Goal: Manage account settings

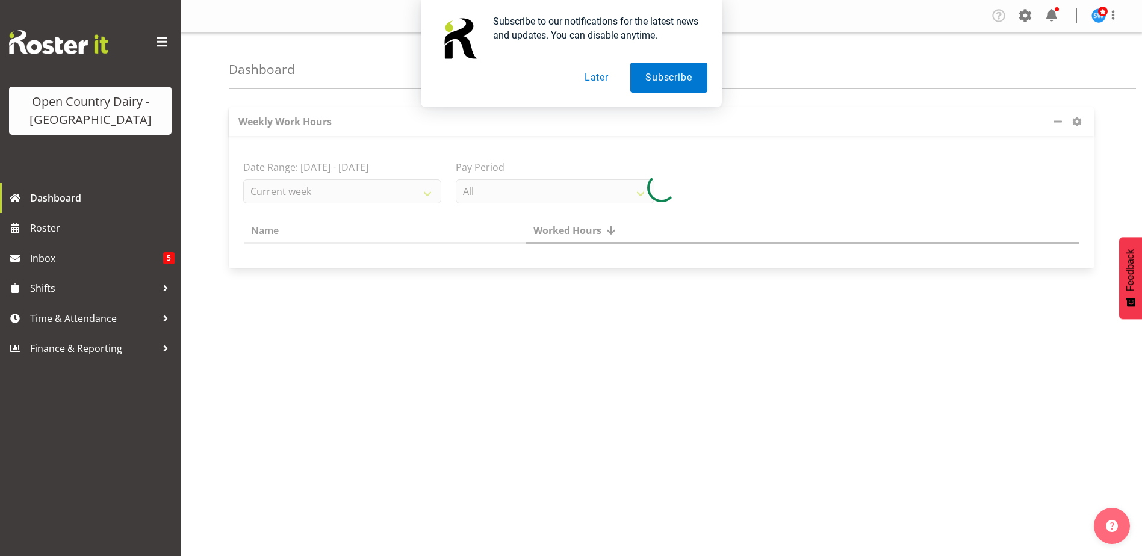
click at [1026, 13] on div "Subscribe to our notifications for the latest news and updates. You can disable…" at bounding box center [571, 53] width 1142 height 107
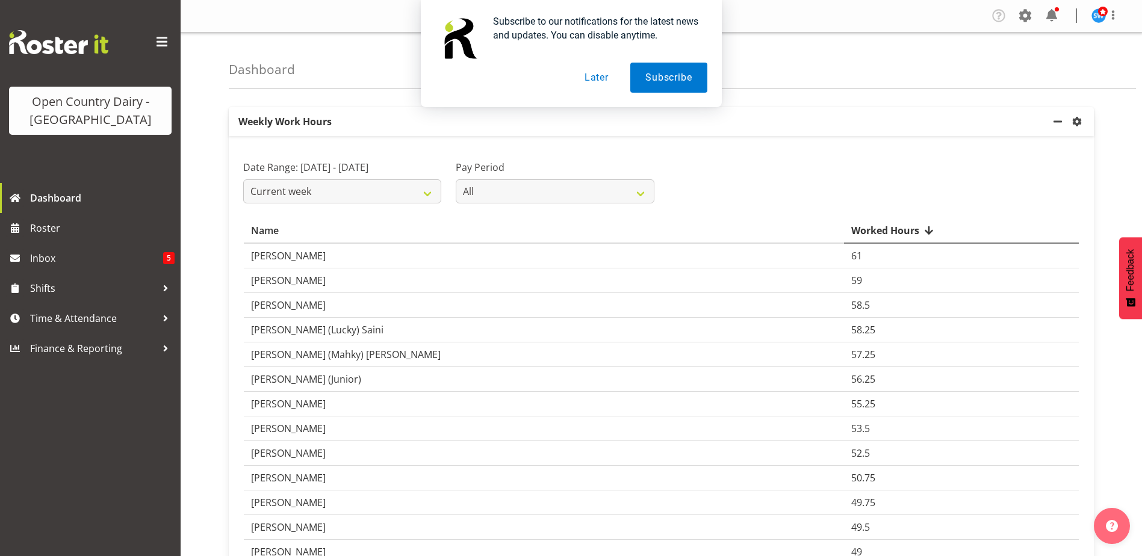
click at [1024, 14] on div "Subscribe to our notifications for the latest news and updates. You can disable…" at bounding box center [571, 53] width 1142 height 107
click at [602, 75] on button "Later" at bounding box center [596, 78] width 54 height 30
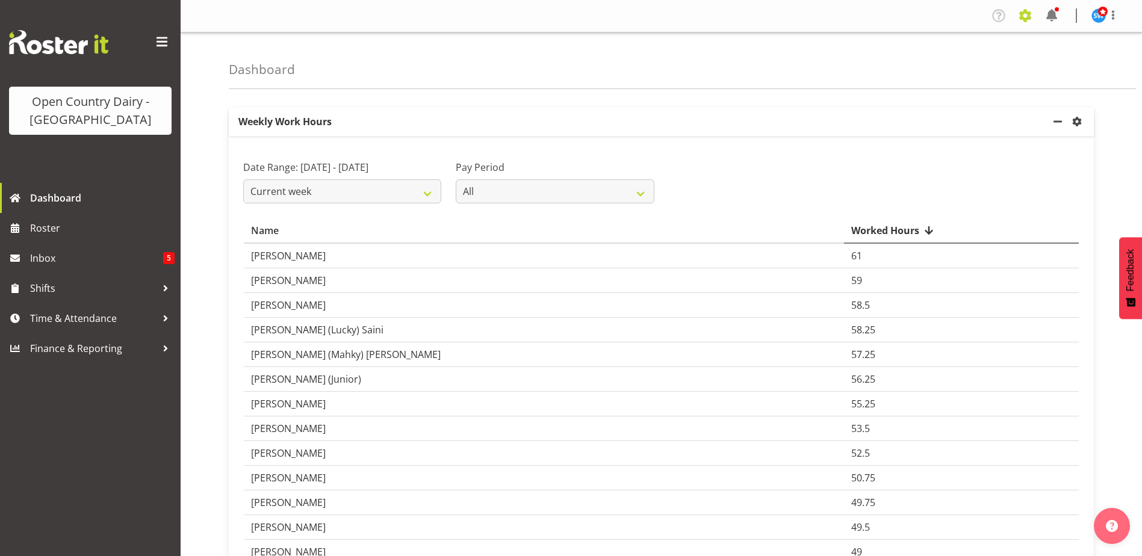
click at [1025, 15] on span at bounding box center [1025, 15] width 19 height 19
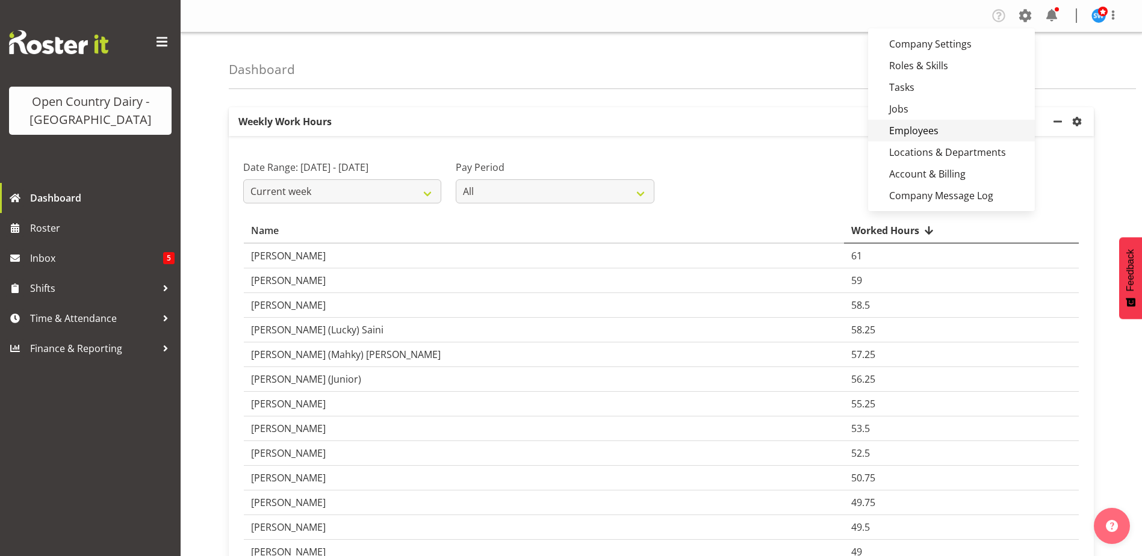
click at [922, 134] on link "Employees" at bounding box center [951, 131] width 167 height 22
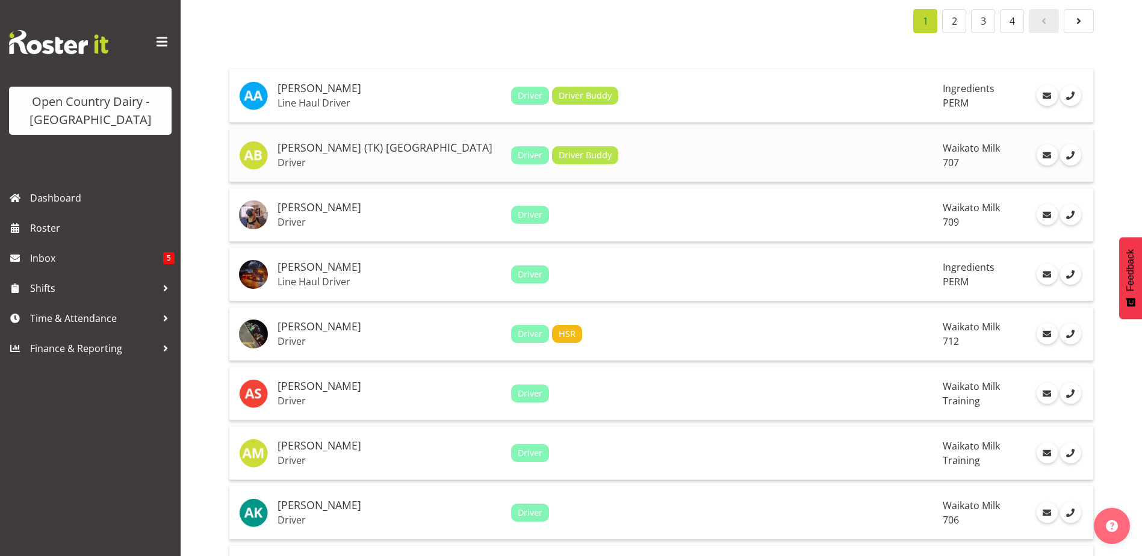
scroll to position [120, 0]
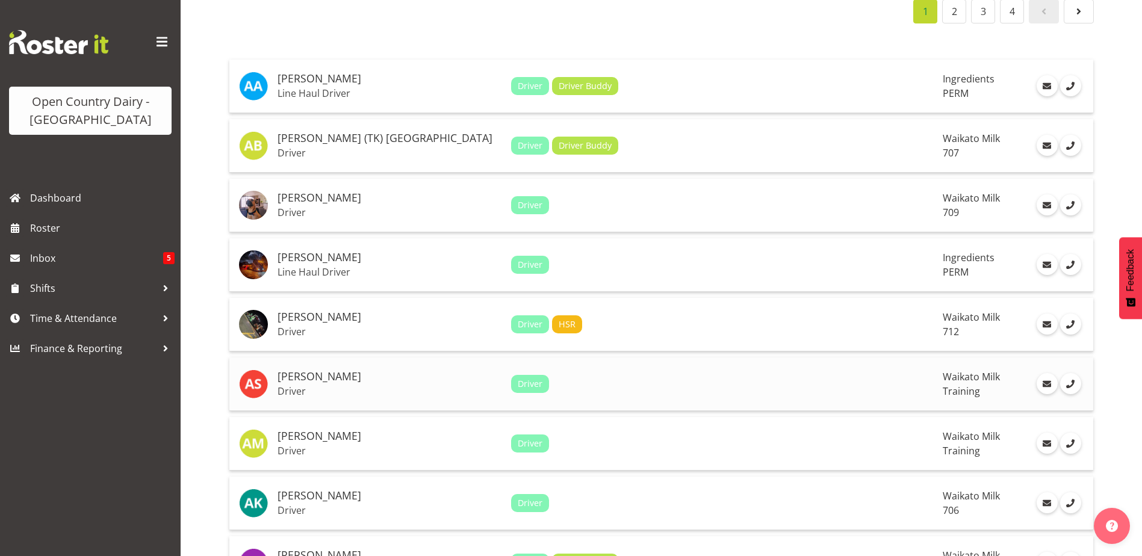
click at [312, 376] on h5 "[PERSON_NAME]" at bounding box center [390, 377] width 224 height 12
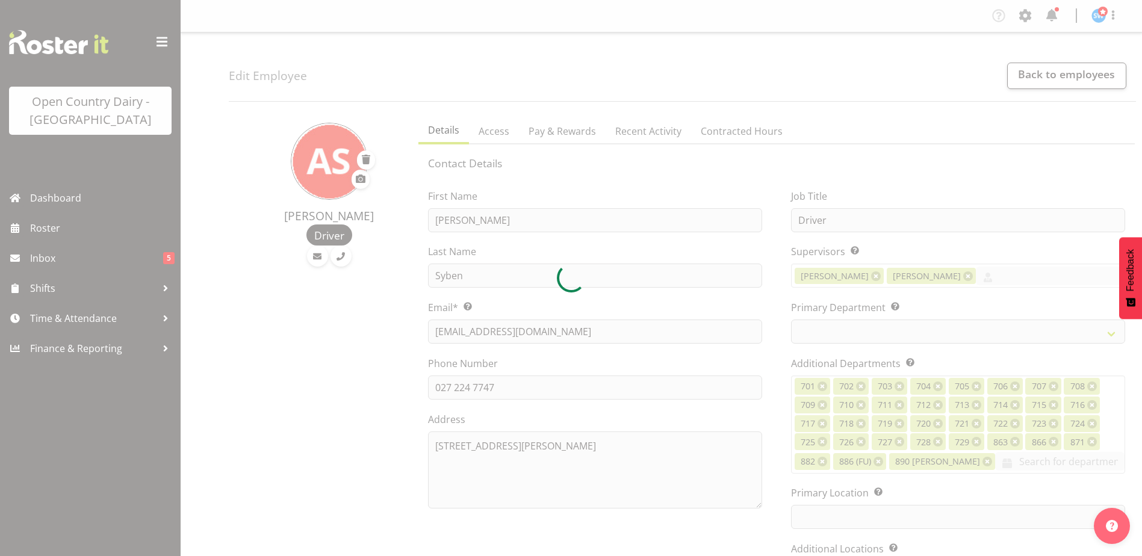
select select "TimelineWeek"
select select
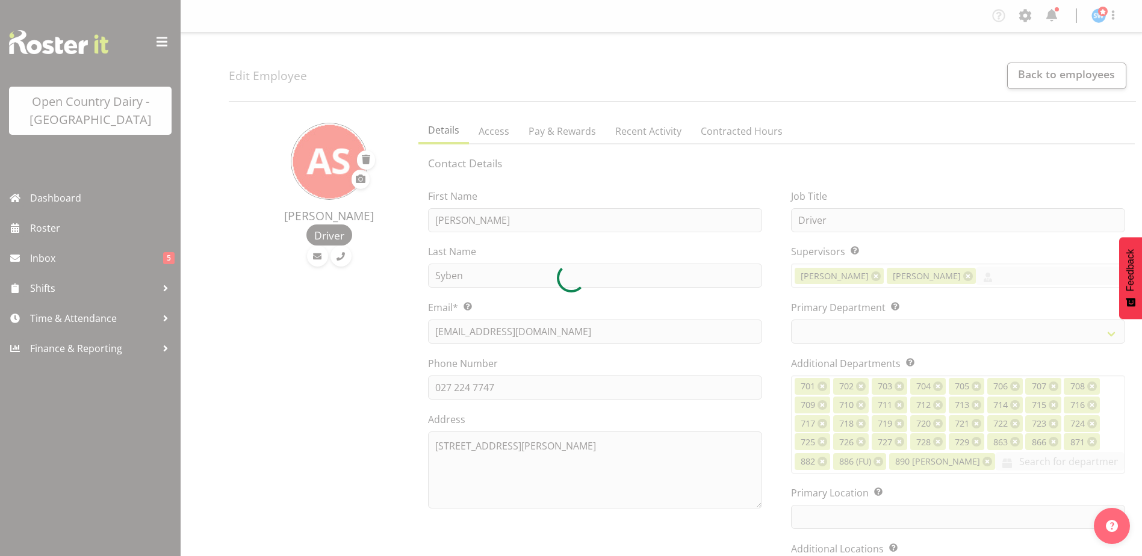
select select
select select "1054"
select select "763"
